Goal: Task Accomplishment & Management: Use online tool/utility

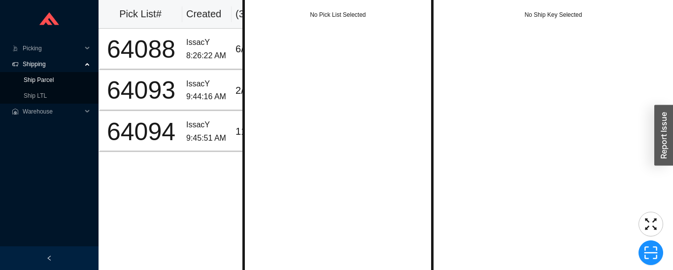
click at [24, 83] on link "Ship Parcel" at bounding box center [39, 79] width 30 height 7
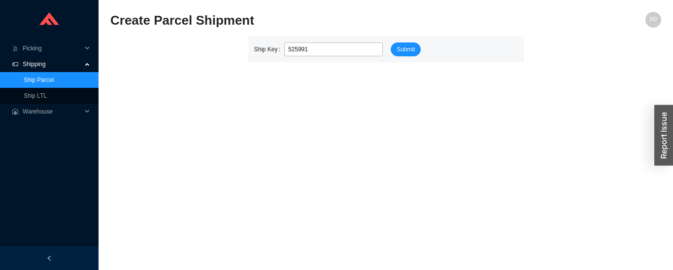
type input "525991"
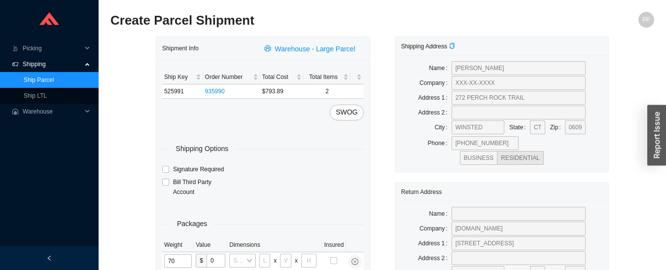
type input "70"
click at [265, 261] on input "tel" at bounding box center [264, 260] width 11 height 14
type input "43"
type input "33"
click at [308, 260] on input "tel" at bounding box center [308, 260] width 15 height 14
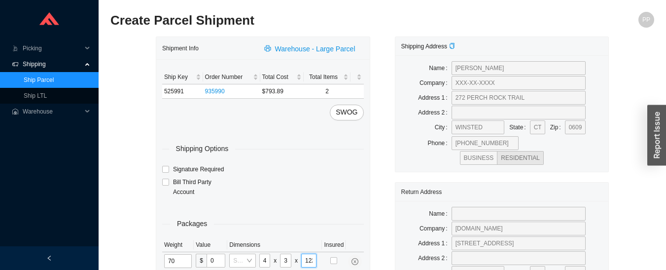
type input "12"
